Goal: Information Seeking & Learning: Learn about a topic

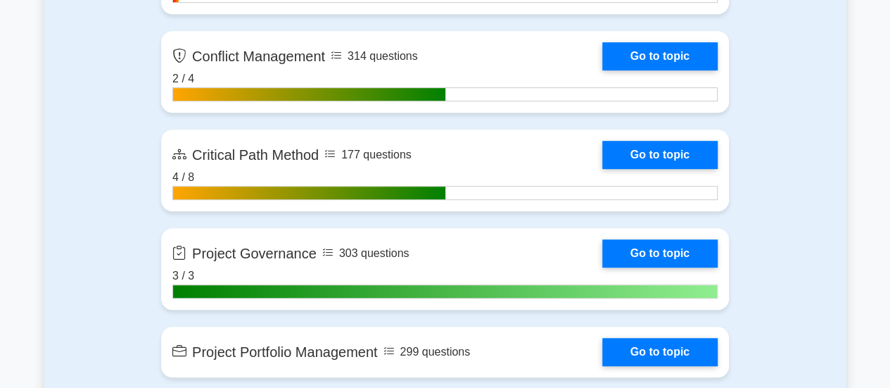
scroll to position [3090, 0]
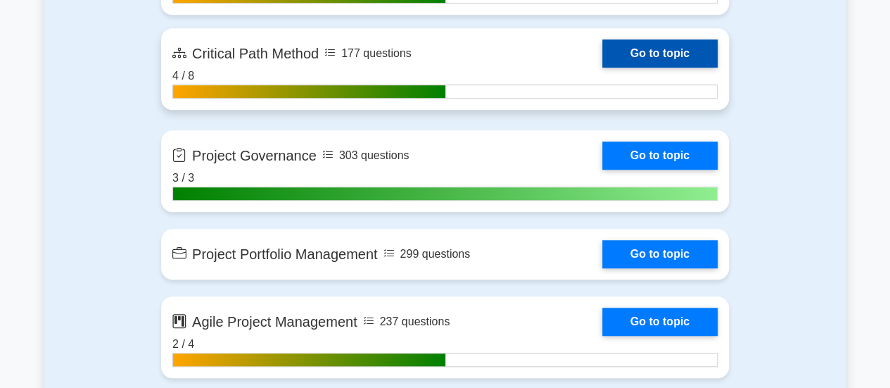
click at [677, 59] on link "Go to topic" at bounding box center [660, 53] width 115 height 28
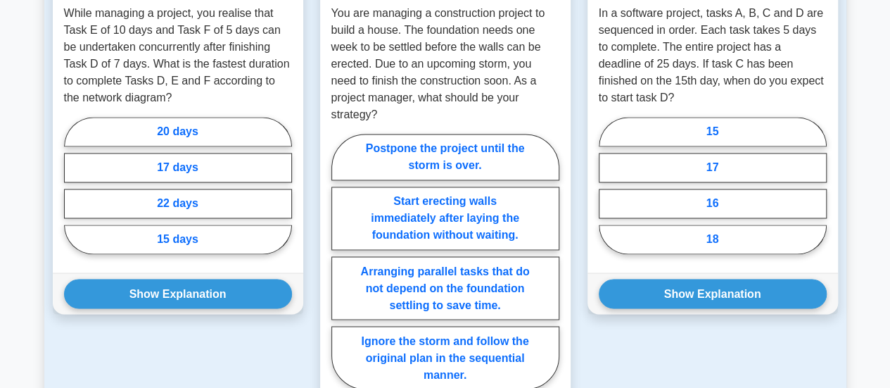
scroll to position [1057, 0]
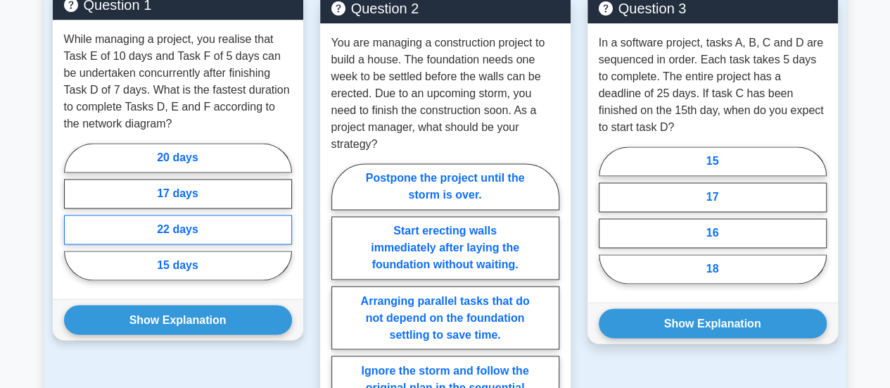
click at [188, 215] on label "22 days" at bounding box center [178, 230] width 228 height 30
click at [73, 211] on input "22 days" at bounding box center [68, 215] width 9 height 9
radio input "true"
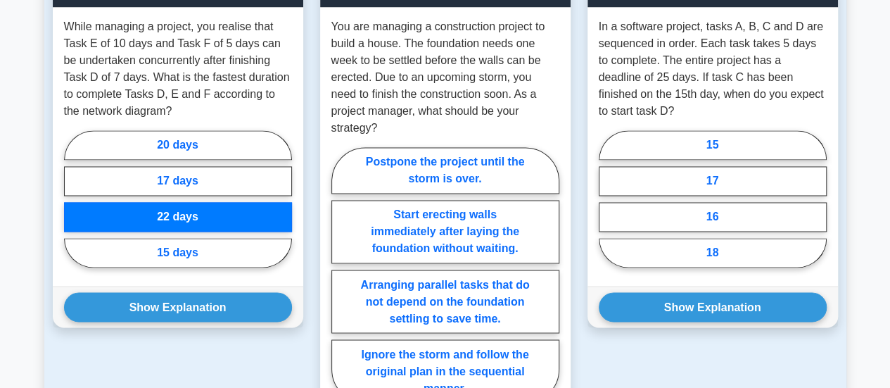
scroll to position [1071, 0]
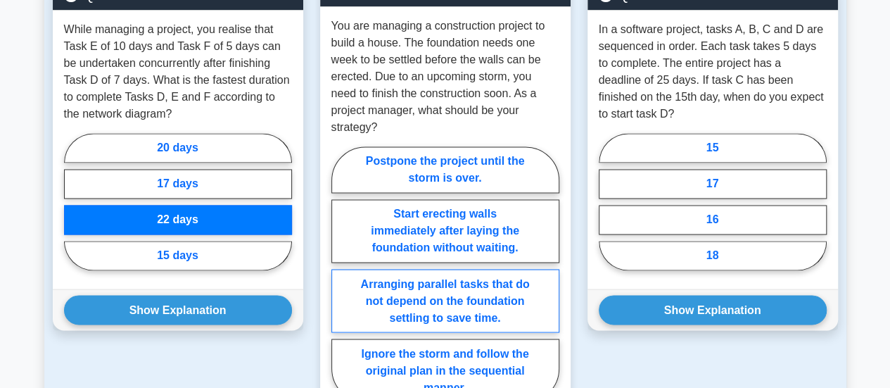
click at [402, 282] on label "Arranging parallel tasks that do not depend on the foundation settling to save …" at bounding box center [446, 300] width 228 height 63
click at [341, 282] on input "Arranging parallel tasks that do not depend on the foundation settling to save …" at bounding box center [336, 278] width 9 height 9
radio input "true"
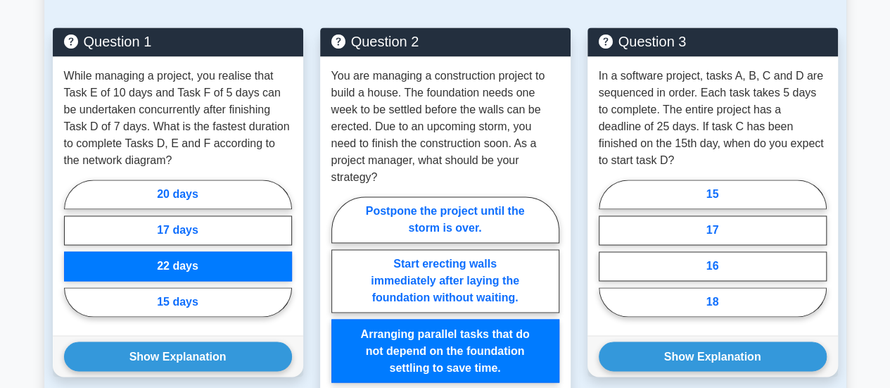
scroll to position [1012, 0]
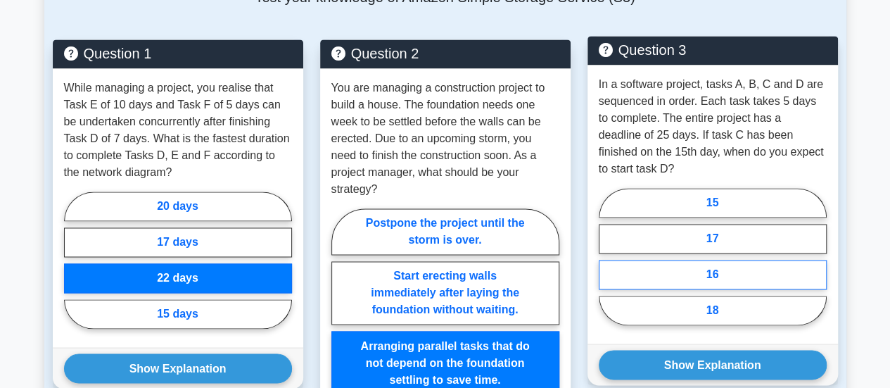
click at [722, 260] on label "16" at bounding box center [713, 275] width 228 height 30
click at [608, 256] on input "16" at bounding box center [603, 260] width 9 height 9
radio input "true"
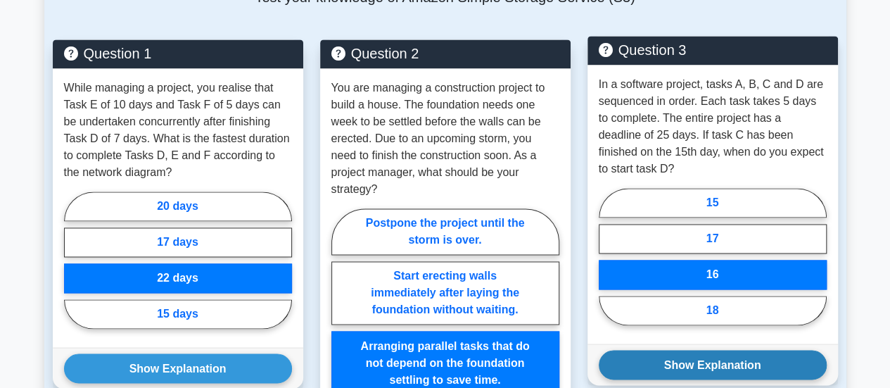
click at [729, 350] on button "Show Explanation" at bounding box center [713, 365] width 228 height 30
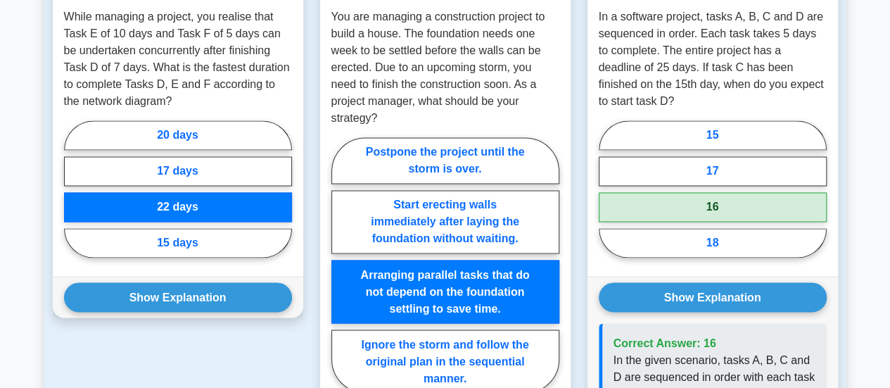
scroll to position [1215, 0]
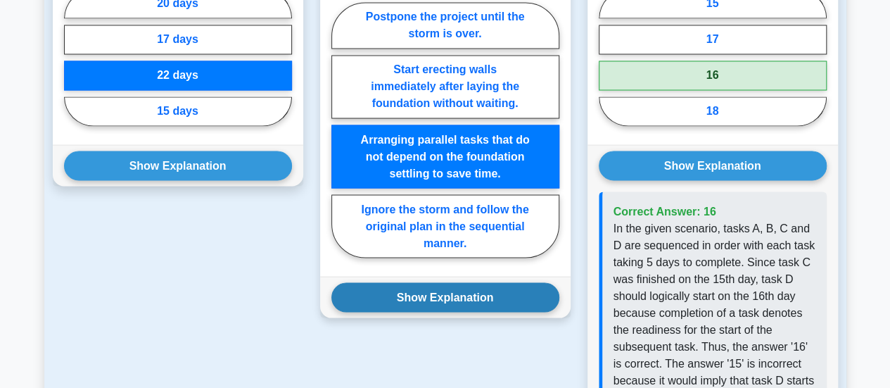
click at [424, 282] on button "Show Explanation" at bounding box center [446, 297] width 228 height 30
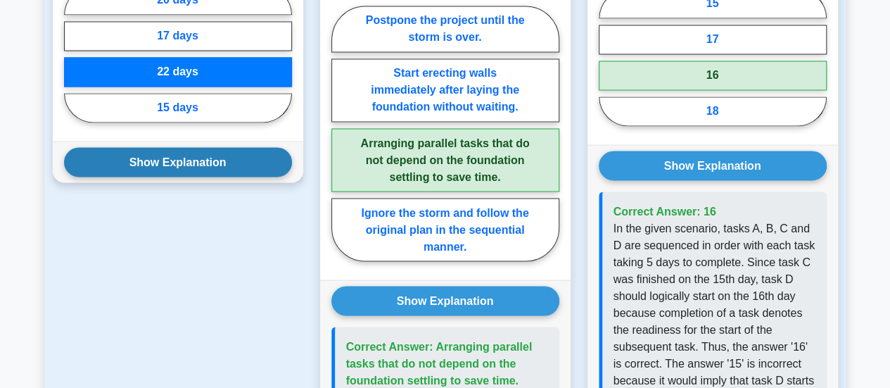
click at [241, 147] on button "Show Explanation" at bounding box center [178, 162] width 228 height 30
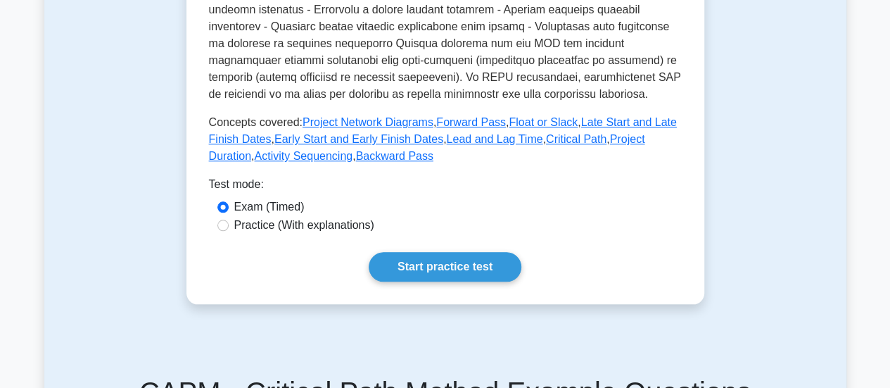
scroll to position [590, 0]
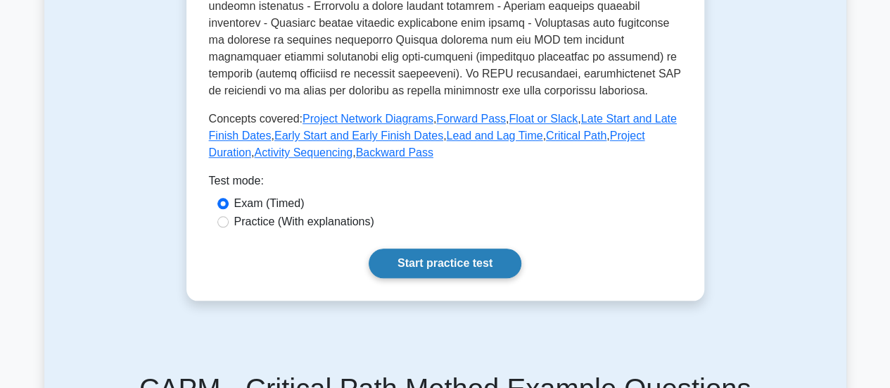
click at [490, 251] on link "Start practice test" at bounding box center [445, 263] width 153 height 30
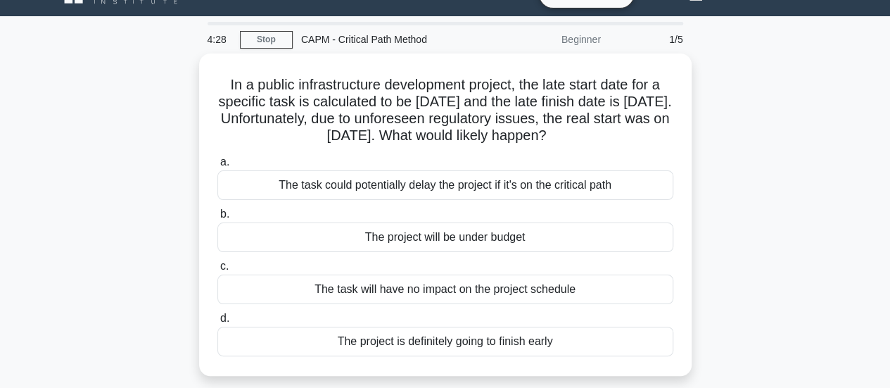
scroll to position [32, 0]
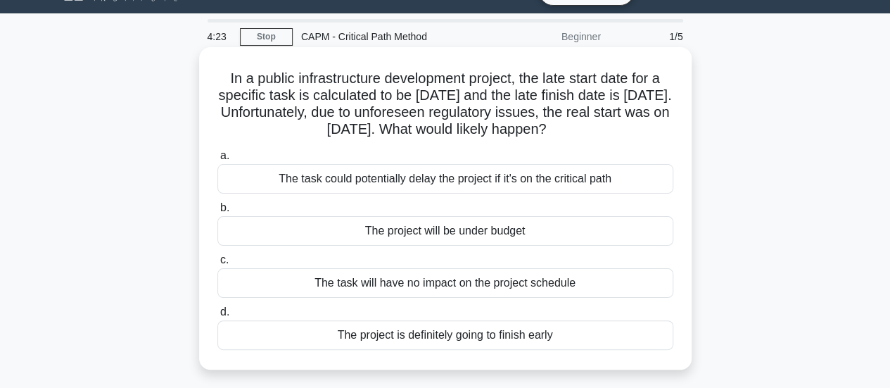
click at [500, 176] on div "The task could potentially delay the project if it's on the critical path" at bounding box center [446, 179] width 456 height 30
click at [218, 160] on input "a. The task could potentially delay the project if it's on the critical path" at bounding box center [218, 155] width 0 height 9
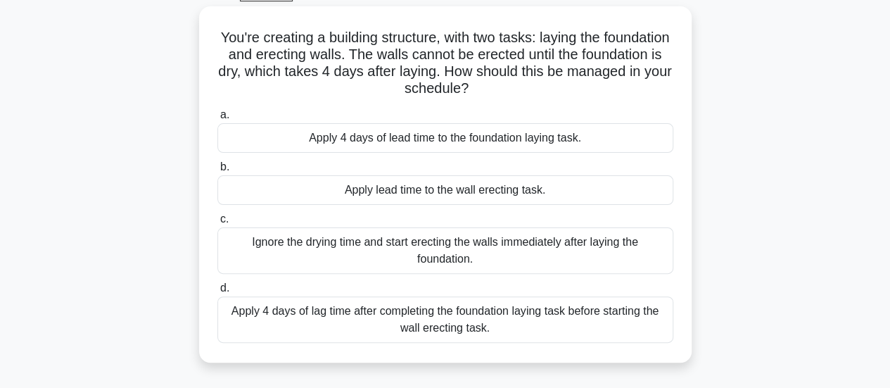
scroll to position [77, 0]
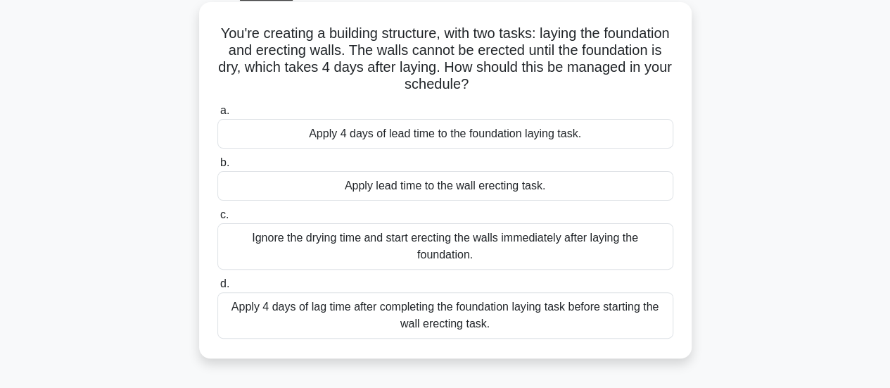
click at [522, 313] on div "Apply 4 days of lag time after completing the foundation laying task before sta…" at bounding box center [446, 315] width 456 height 46
click at [218, 289] on input "d. Apply 4 days of lag time after completing the foundation laying task before …" at bounding box center [218, 283] width 0 height 9
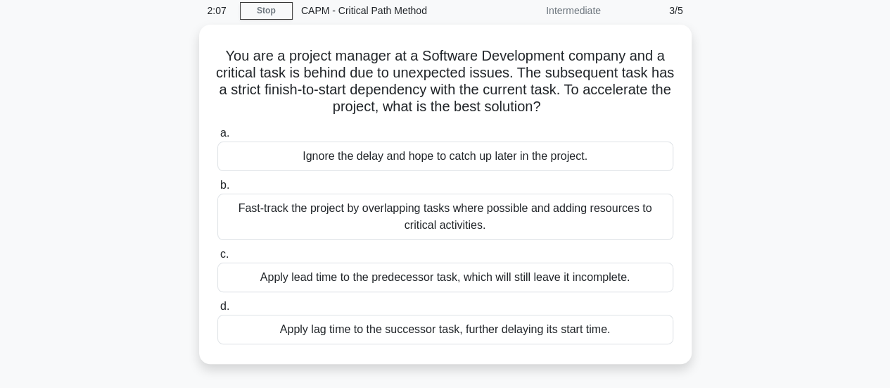
scroll to position [59, 0]
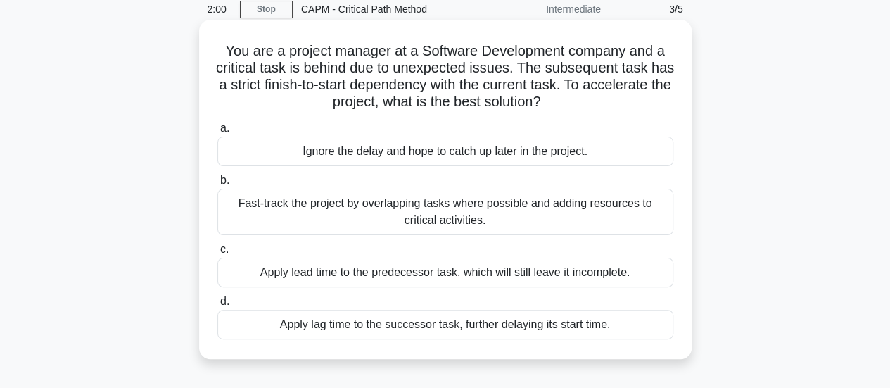
click at [546, 323] on div "Apply lag time to the successor task, further delaying its start time." at bounding box center [446, 325] width 456 height 30
click at [218, 306] on input "d. Apply lag time to the successor task, further delaying its start time." at bounding box center [218, 301] width 0 height 9
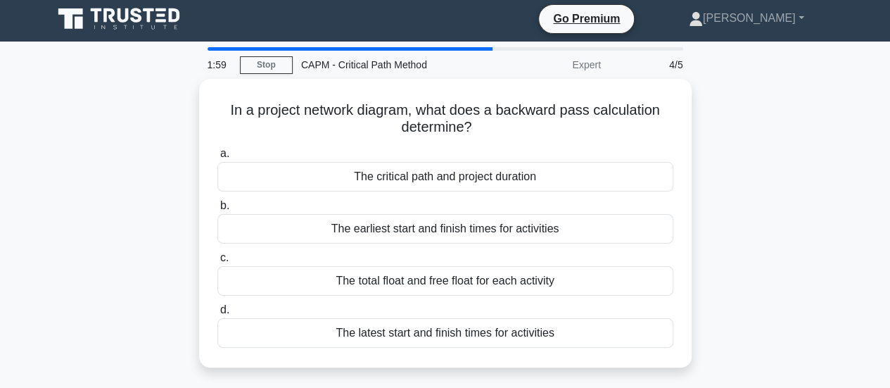
scroll to position [0, 0]
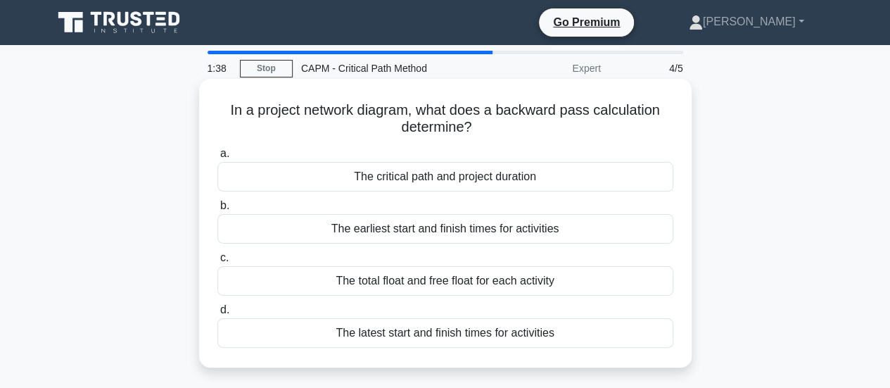
click at [550, 233] on div "The earliest start and finish times for activities" at bounding box center [446, 229] width 456 height 30
click at [218, 210] on input "b. The earliest start and finish times for activities" at bounding box center [218, 205] width 0 height 9
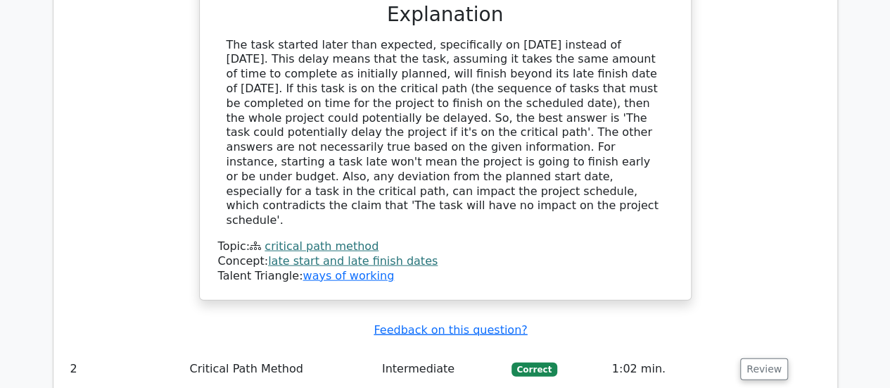
scroll to position [1568, 0]
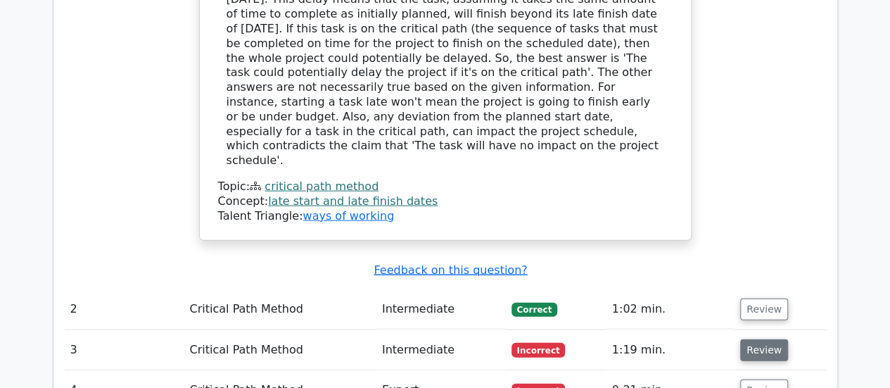
click at [767, 339] on button "Review" at bounding box center [765, 350] width 48 height 22
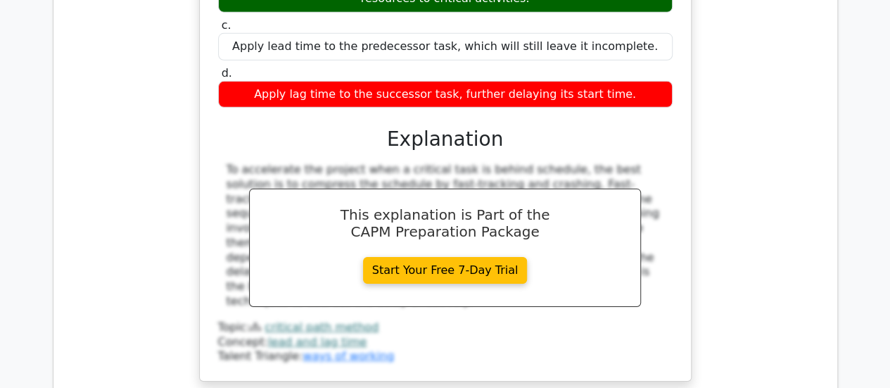
scroll to position [2307, 0]
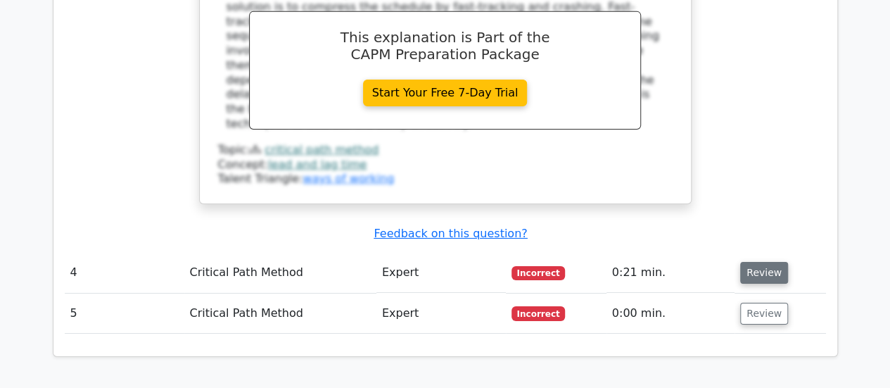
click at [768, 262] on button "Review" at bounding box center [765, 273] width 48 height 22
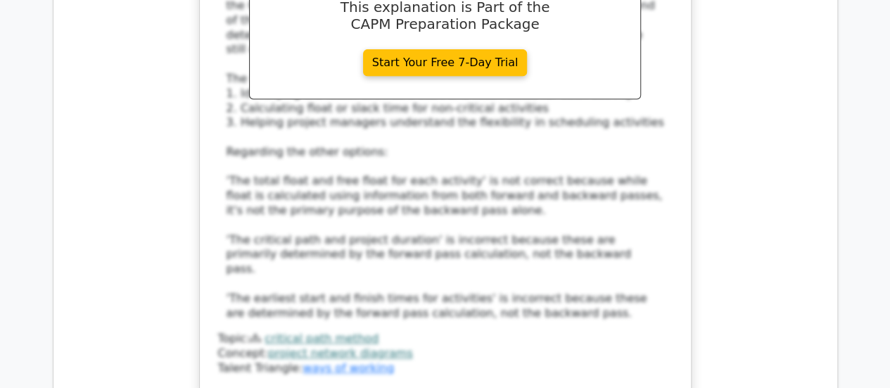
scroll to position [2990, 0]
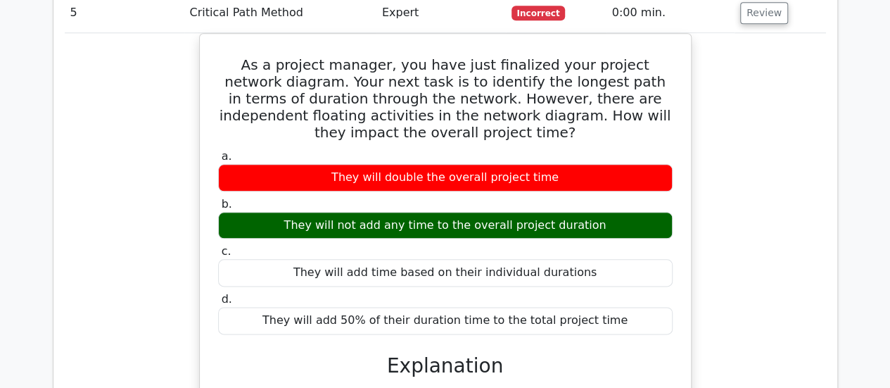
scroll to position [3426, 0]
